Goal: Transaction & Acquisition: Purchase product/service

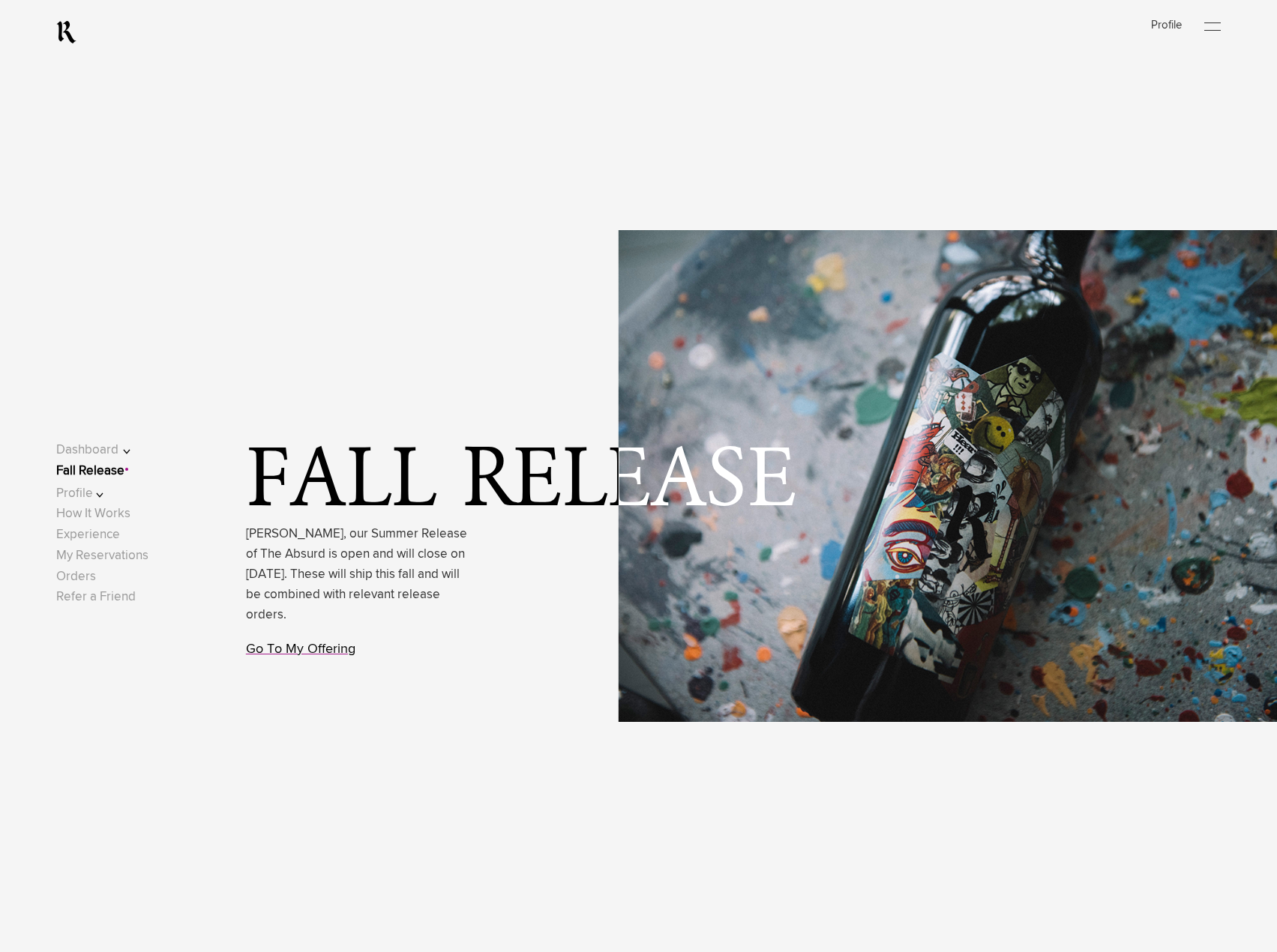
click at [301, 651] on link "Go To My Offering" at bounding box center [300, 649] width 110 height 13
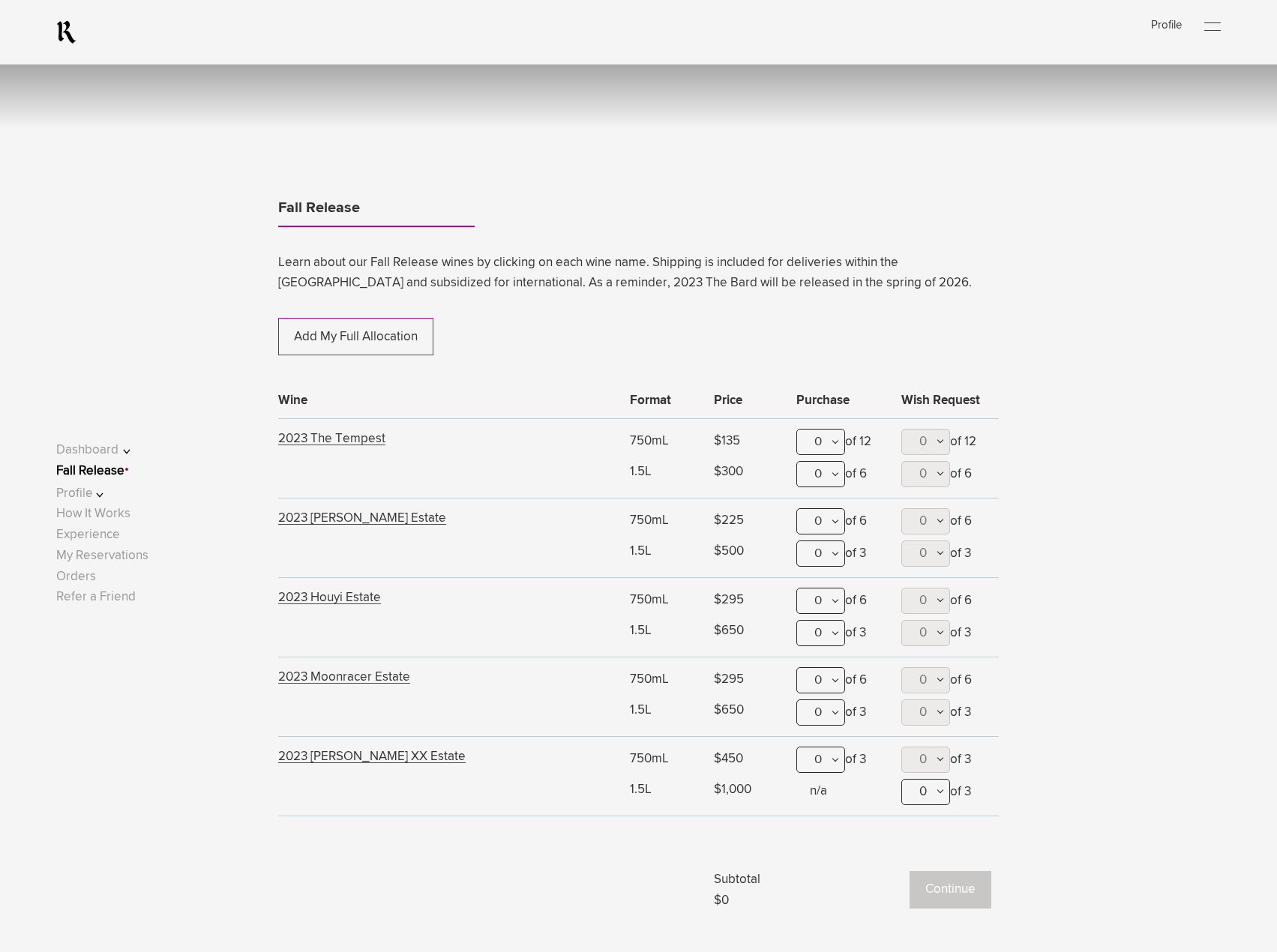
scroll to position [900, 0]
click at [364, 439] on span "2023 The Tempest" at bounding box center [332, 437] width 107 height 13
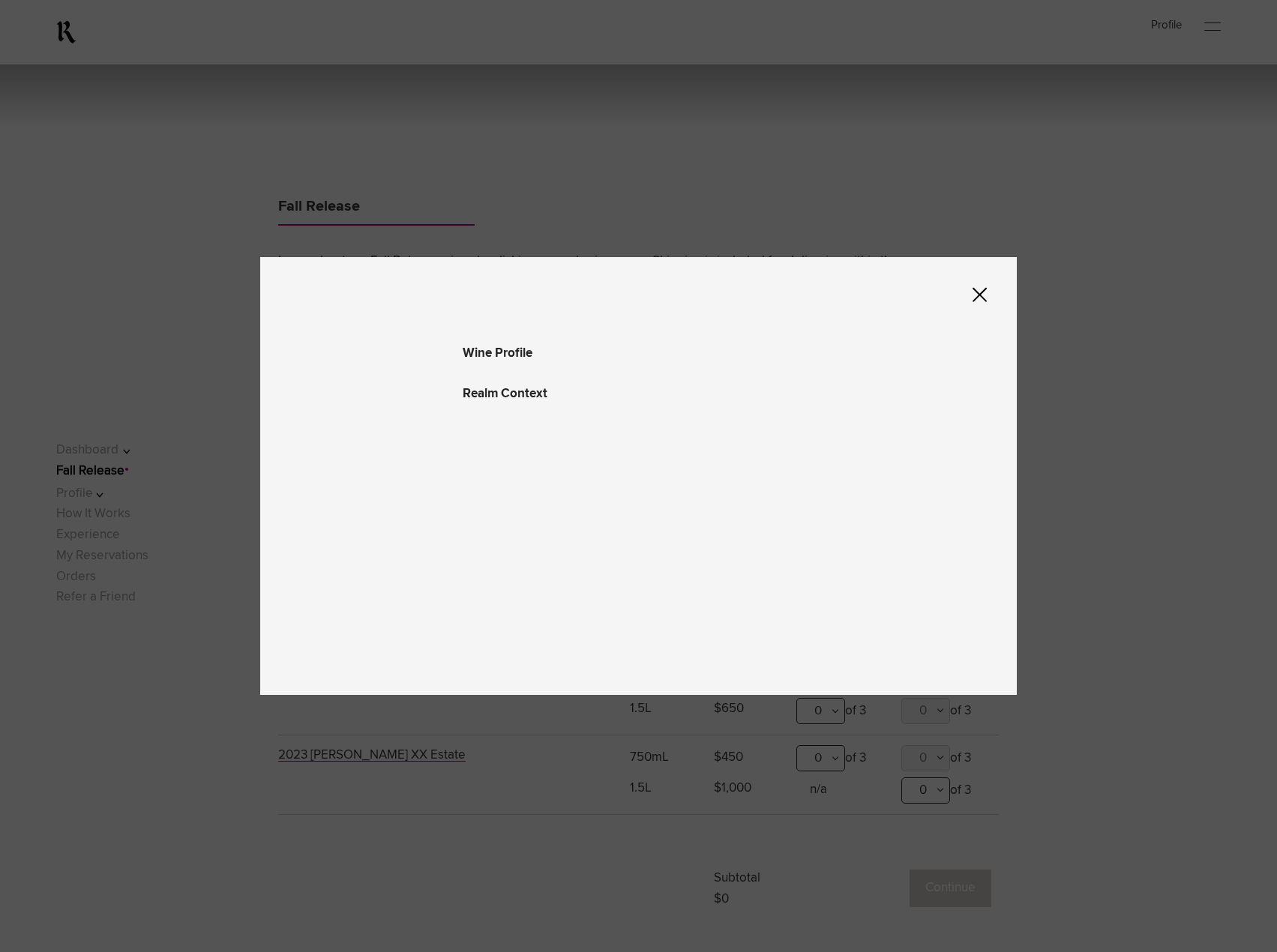
click at [971, 297] on div "Wine Profile Wine Profile Realm Context" at bounding box center [638, 476] width 757 height 438
click at [980, 293] on icon at bounding box center [979, 294] width 14 height 15
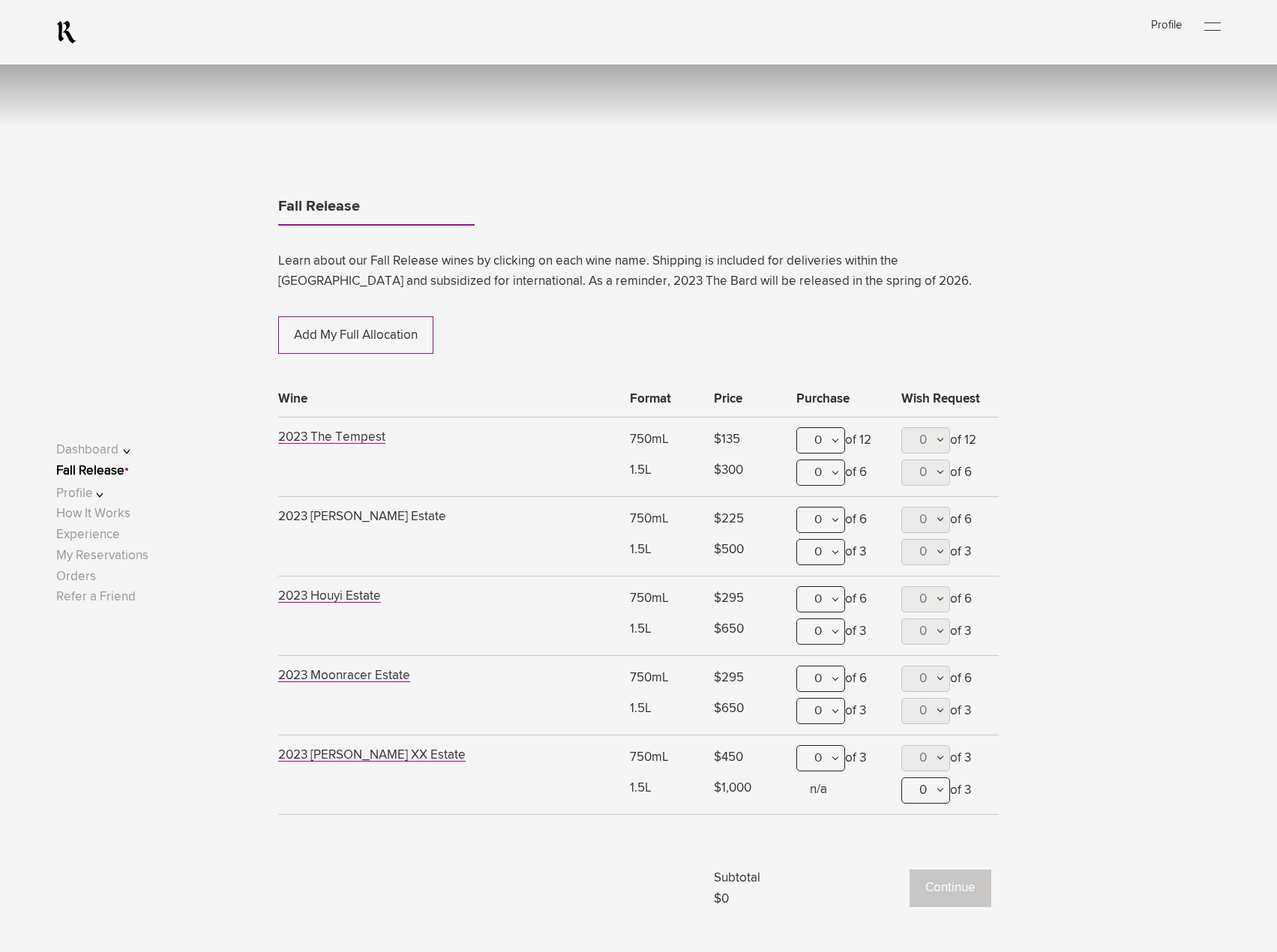
click at [365, 513] on span "2023 [PERSON_NAME] Estate" at bounding box center [362, 516] width 168 height 13
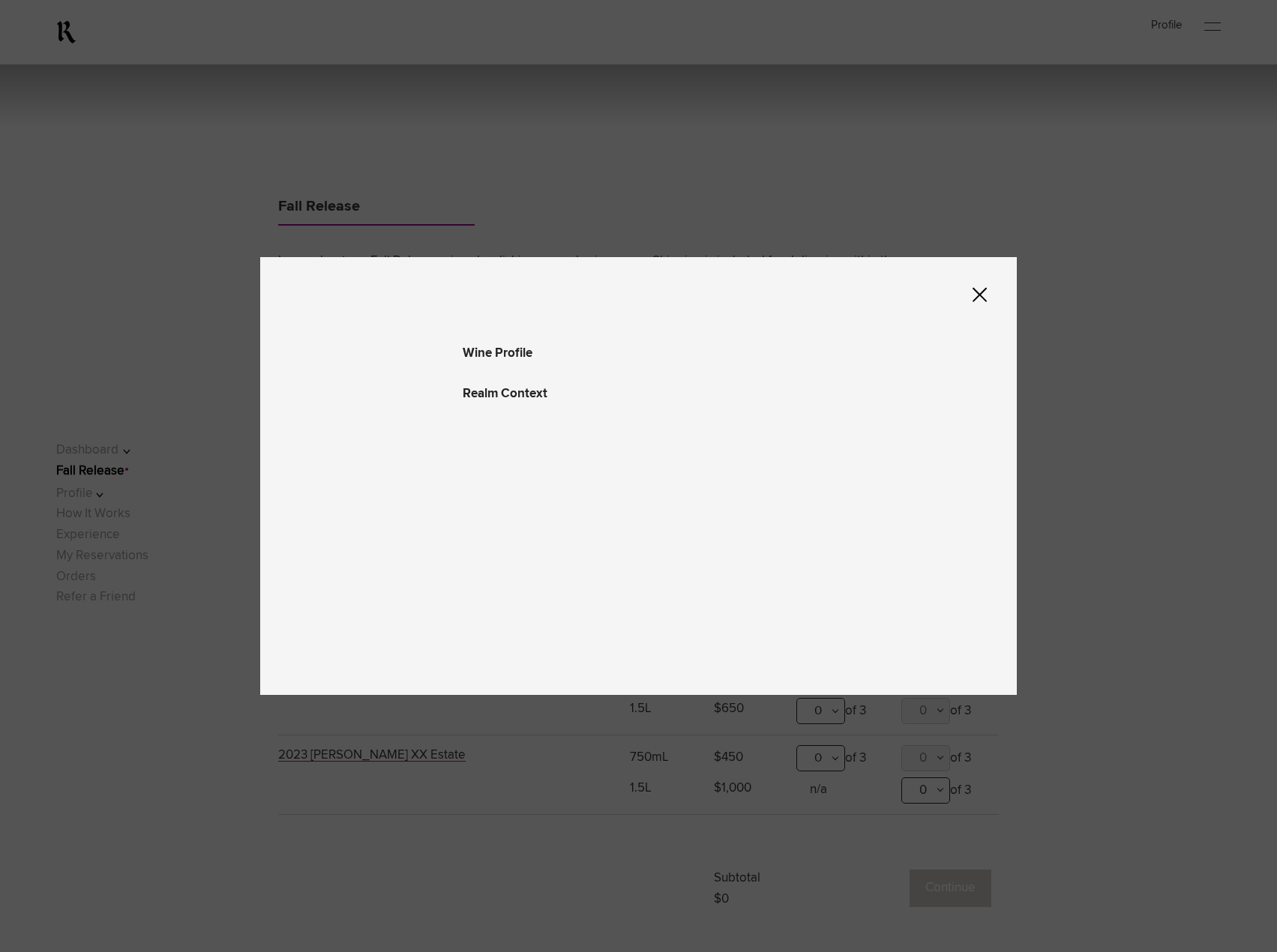
click at [979, 294] on icon at bounding box center [979, 294] width 14 height 15
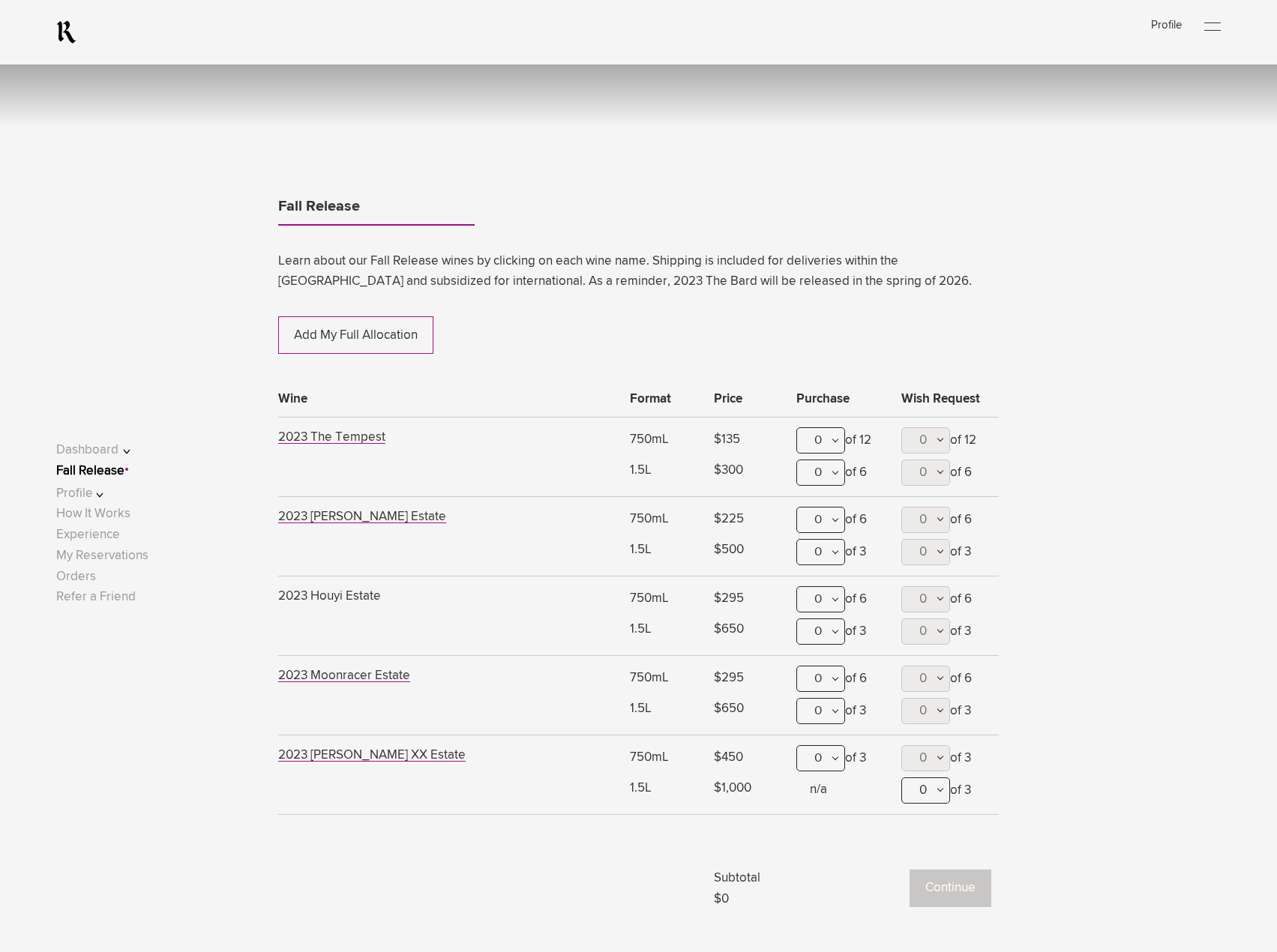
click at [362, 599] on span "2023 Houyi Estate" at bounding box center [329, 596] width 103 height 13
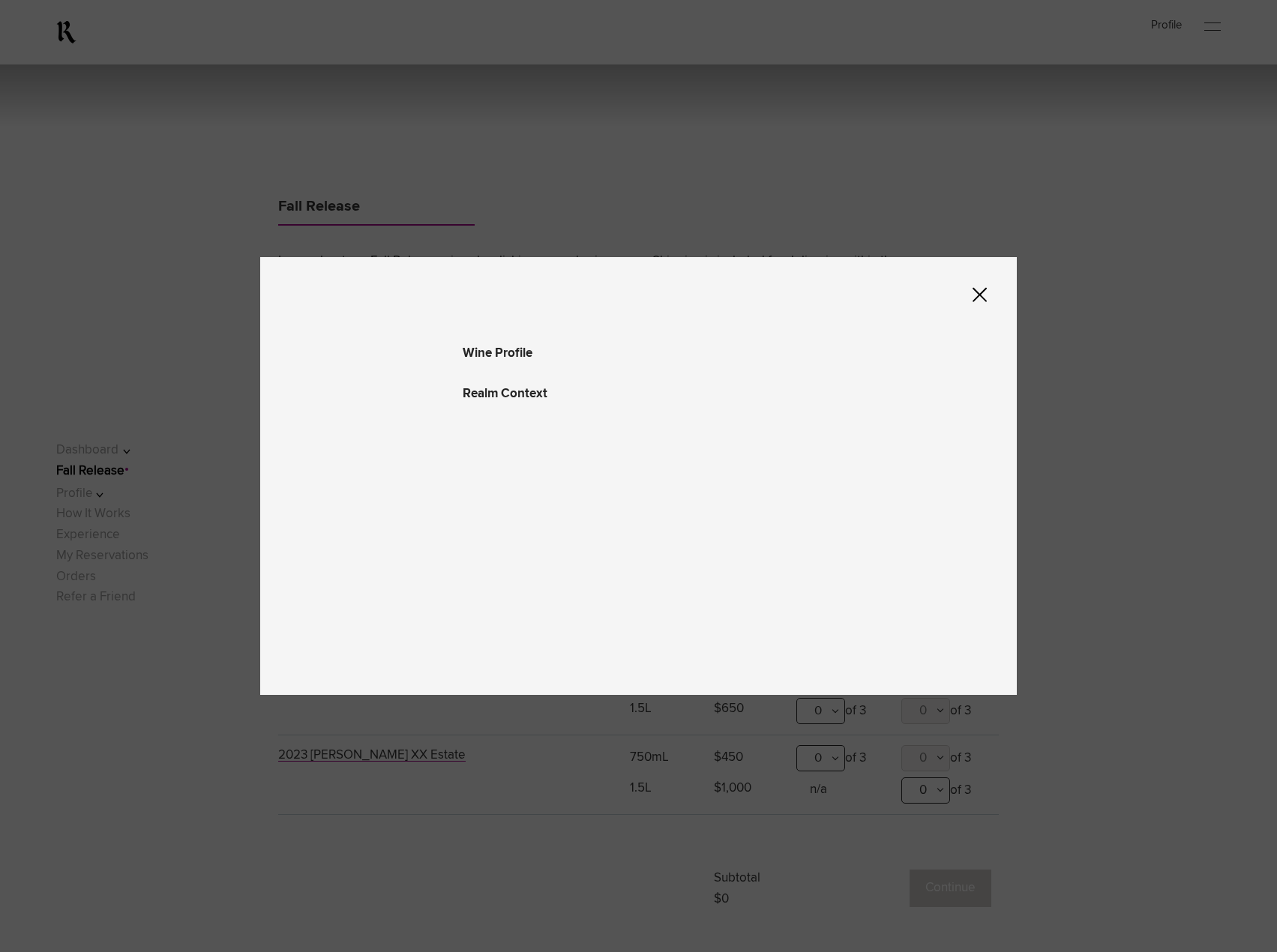
click at [980, 290] on icon at bounding box center [979, 295] width 14 height 14
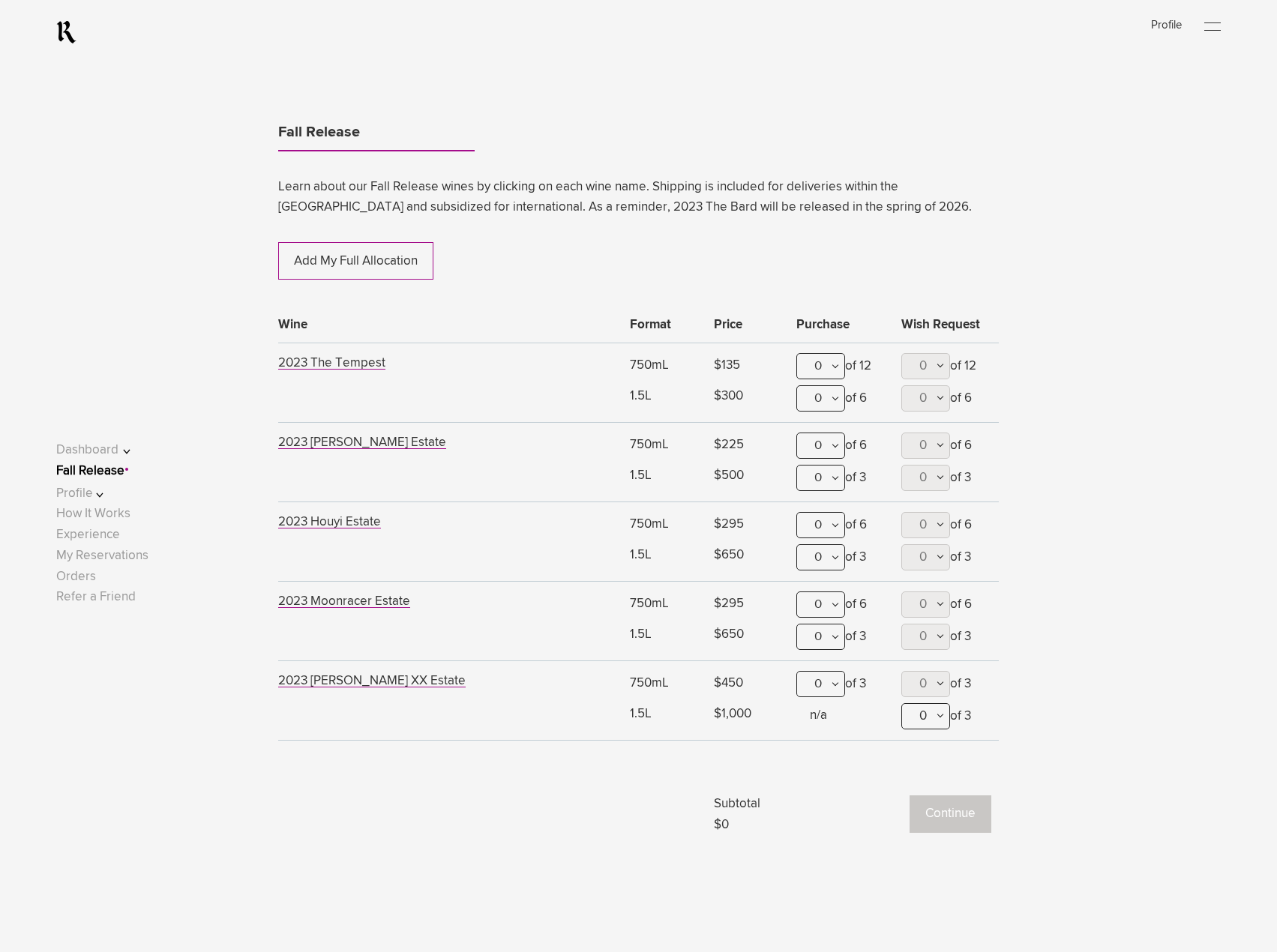
scroll to position [976, 0]
click at [832, 370] on div "0" at bounding box center [820, 365] width 48 height 26
click at [825, 429] on div "1" at bounding box center [821, 439] width 47 height 38
click at [946, 826] on button "Continue" at bounding box center [950, 813] width 82 height 38
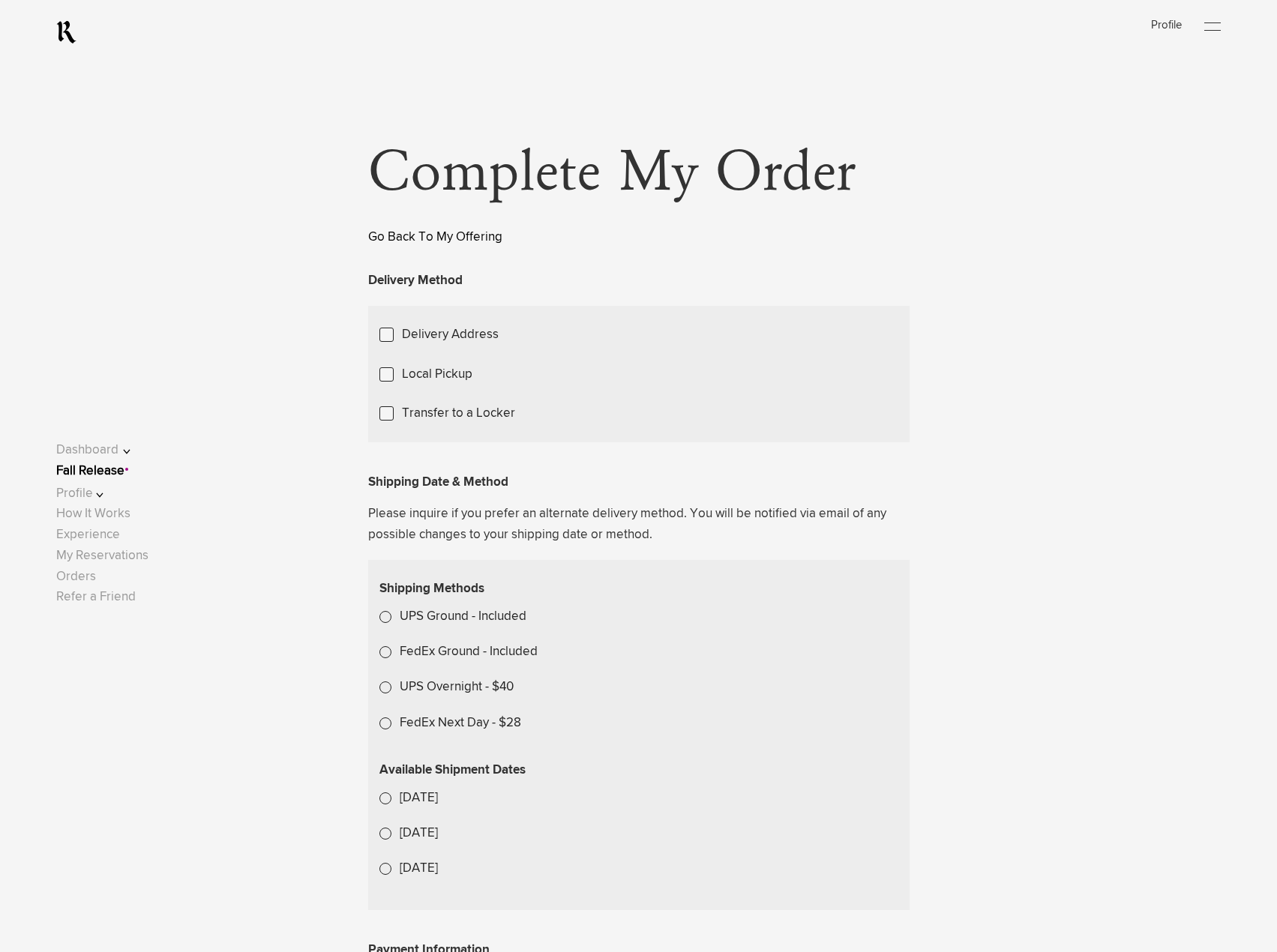
click at [470, 242] on link "Go Back To My Offering" at bounding box center [435, 237] width 134 height 13
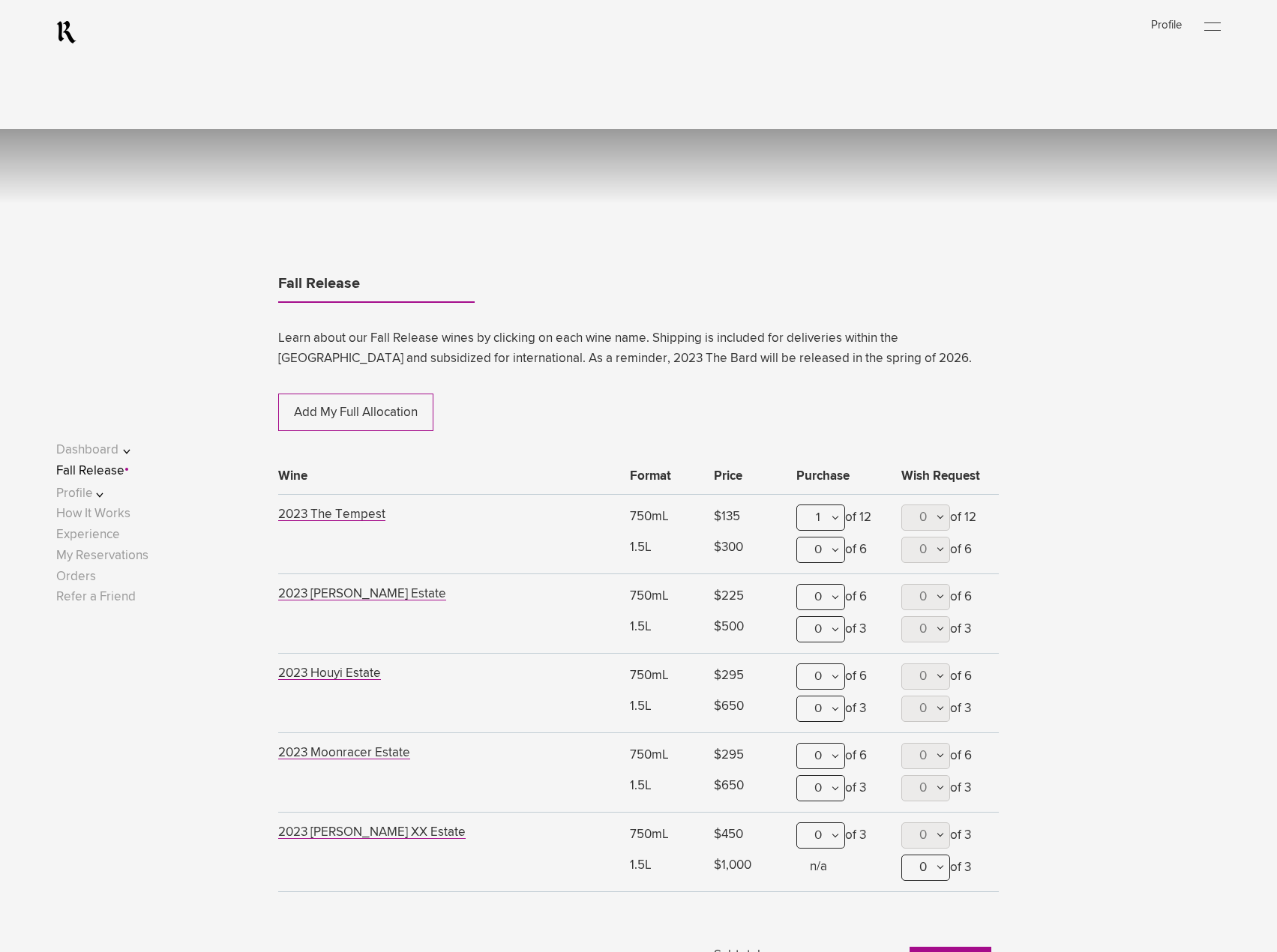
scroll to position [824, 0]
click at [826, 526] on div "1" at bounding box center [820, 517] width 48 height 26
click at [776, 518] on div at bounding box center [638, 476] width 1277 height 952
click at [372, 405] on link "Add My Full Allocation" at bounding box center [356, 411] width 155 height 38
click at [550, 600] on td "2023 [PERSON_NAME] Estate" at bounding box center [451, 613] width 345 height 80
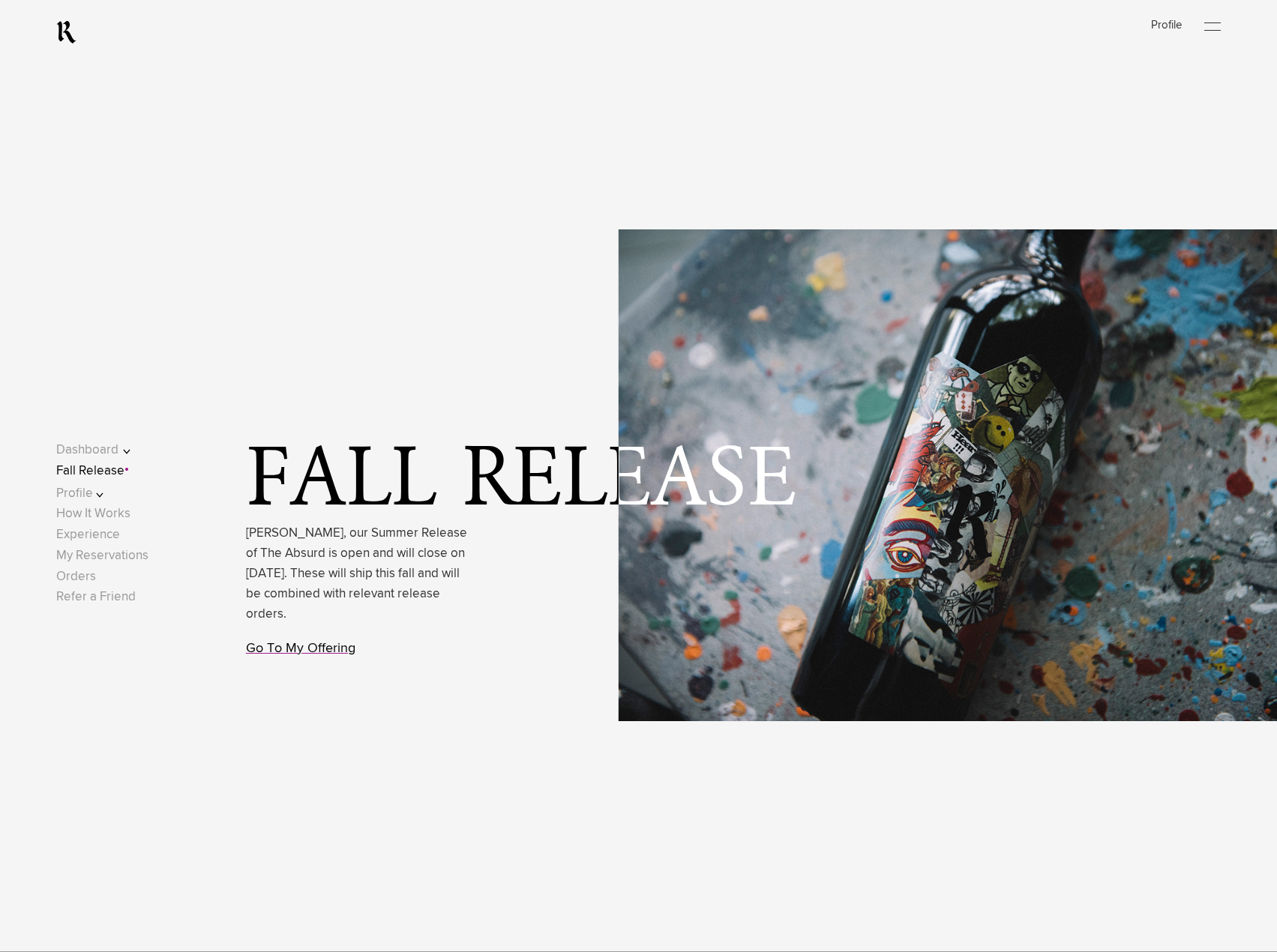
scroll to position [0, 0]
click at [342, 650] on link "Go To My Offering" at bounding box center [300, 649] width 110 height 13
click at [304, 656] on link "Go To My Offering" at bounding box center [300, 649] width 110 height 13
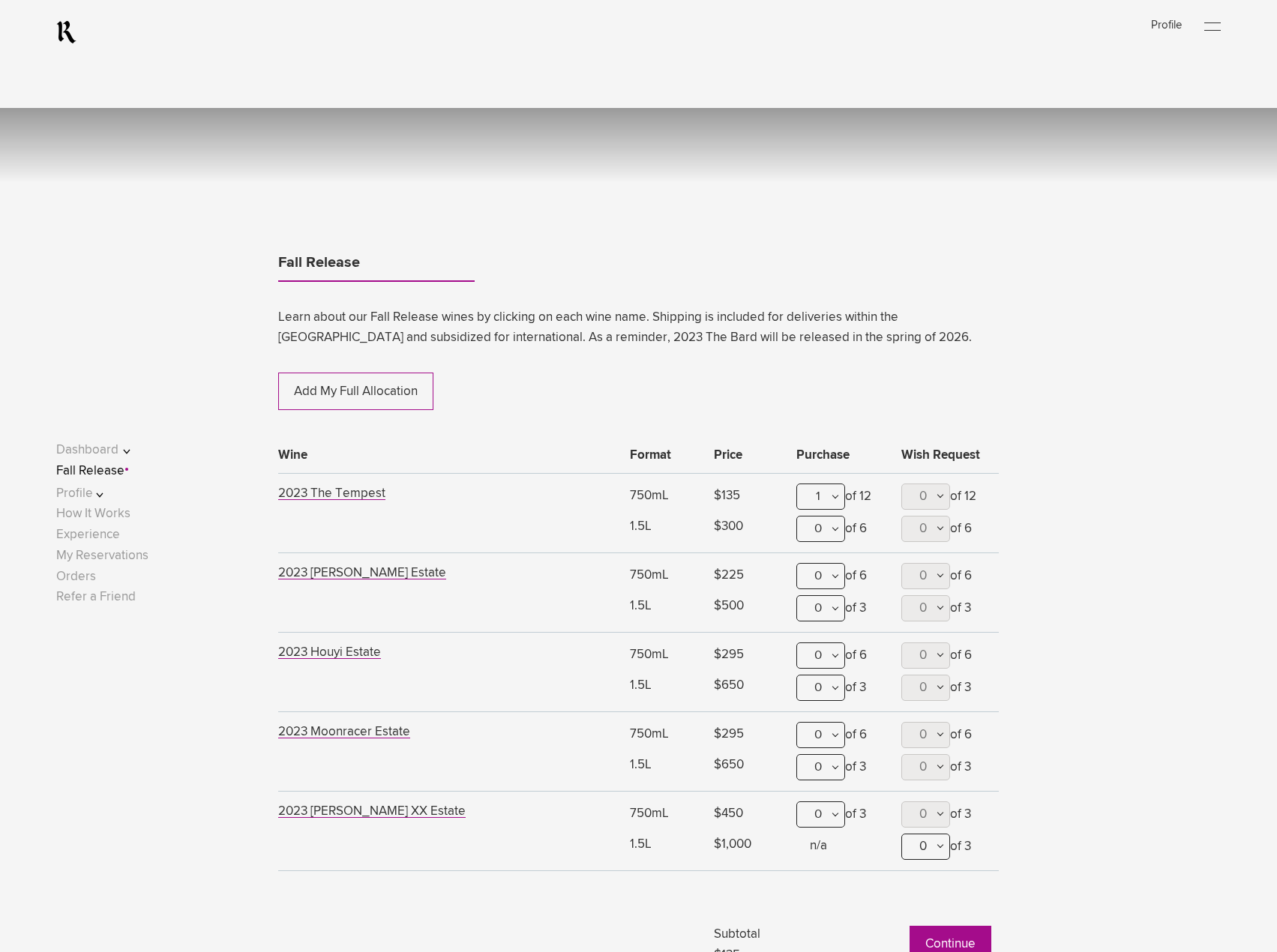
scroll to position [977, 0]
